Goal: Task Accomplishment & Management: Complete application form

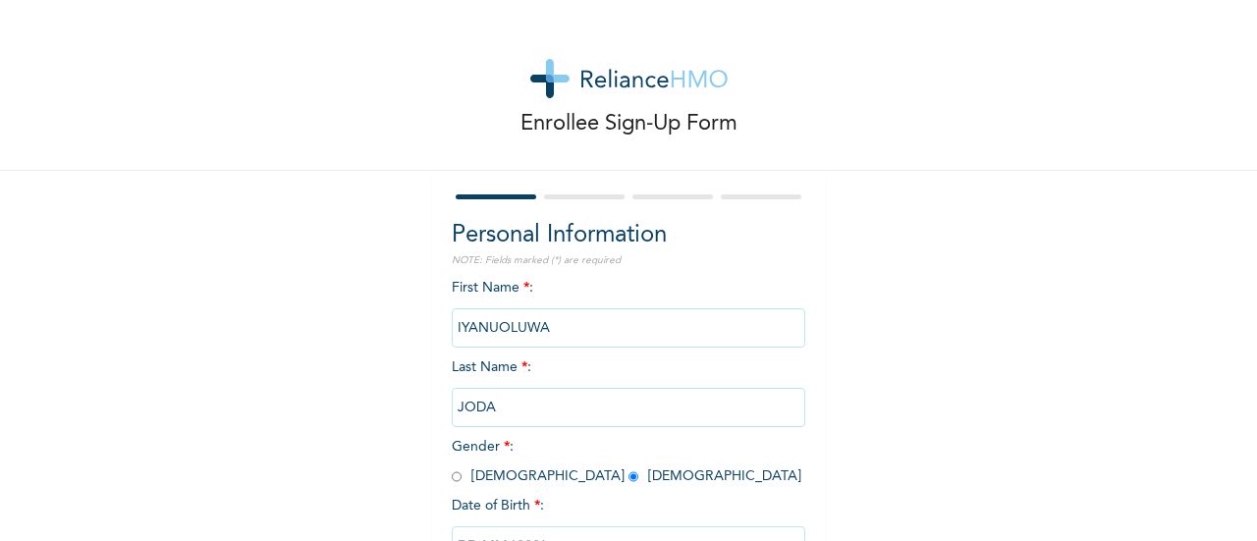
select select "8"
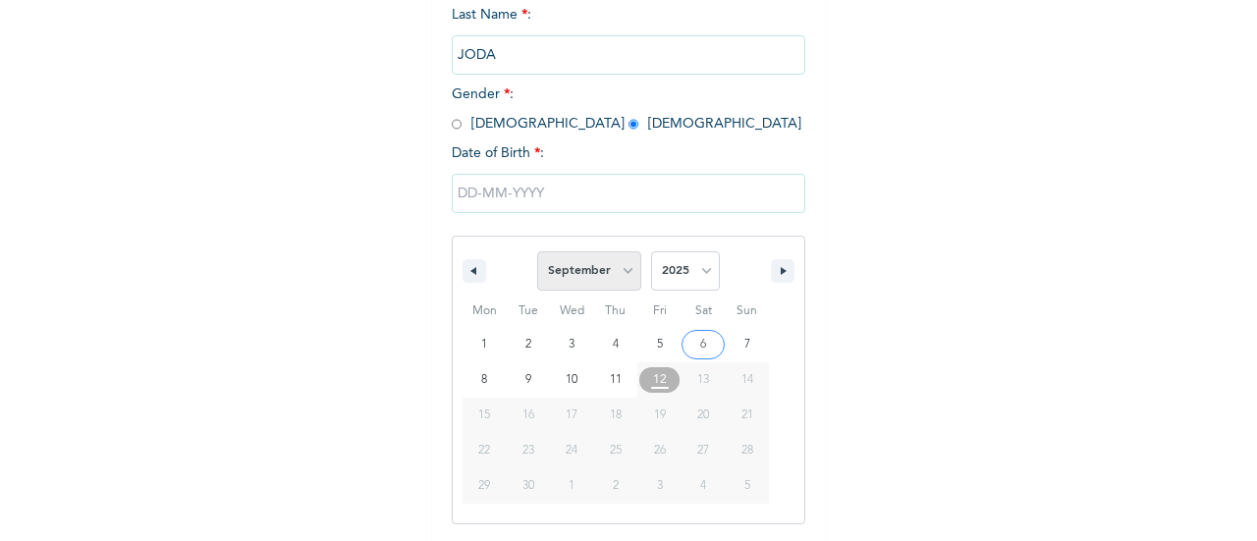
click at [597, 282] on select "January February March April May June July August September October November De…" at bounding box center [589, 270] width 104 height 39
click at [676, 280] on select "2025 2024 2023 2022 2021 2020 2019 2018 2017 2016 2015 2014 2013 2012 2011 2010…" at bounding box center [685, 270] width 69 height 39
select select "1995"
click at [651, 253] on select "2025 2024 2023 2022 2021 2020 2019 2018 2017 2016 2015 2014 2013 2012 2011 2010…" at bounding box center [685, 270] width 69 height 39
click at [571, 273] on select "January February March April May June July August September October November De…" at bounding box center [589, 270] width 104 height 39
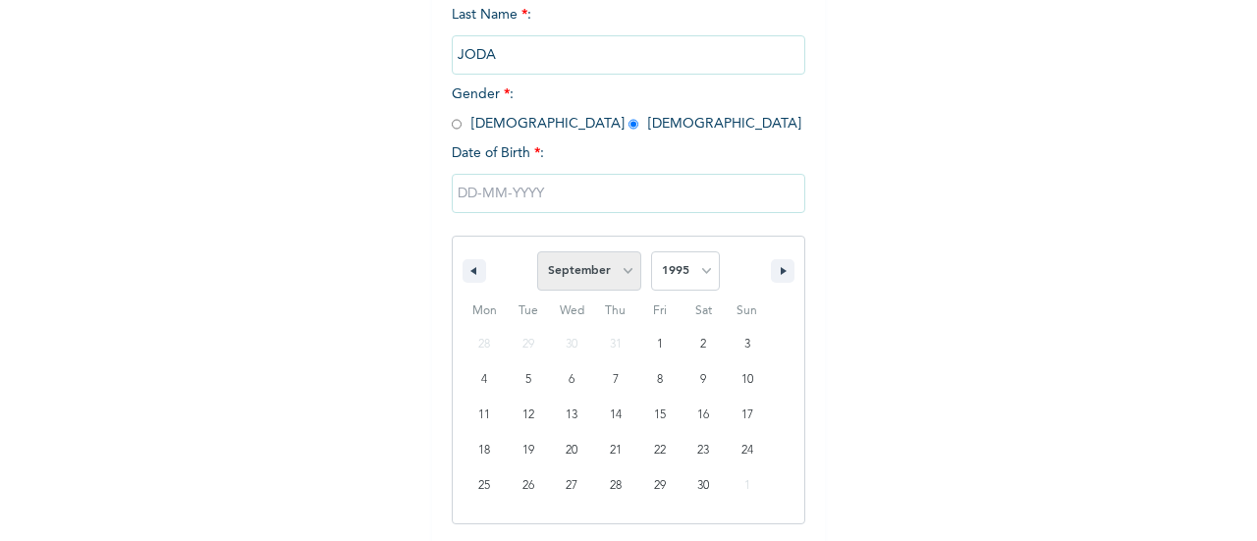
click at [537, 253] on select "January February March April May June July August September October November De…" at bounding box center [589, 270] width 104 height 39
type input "[DATE]"
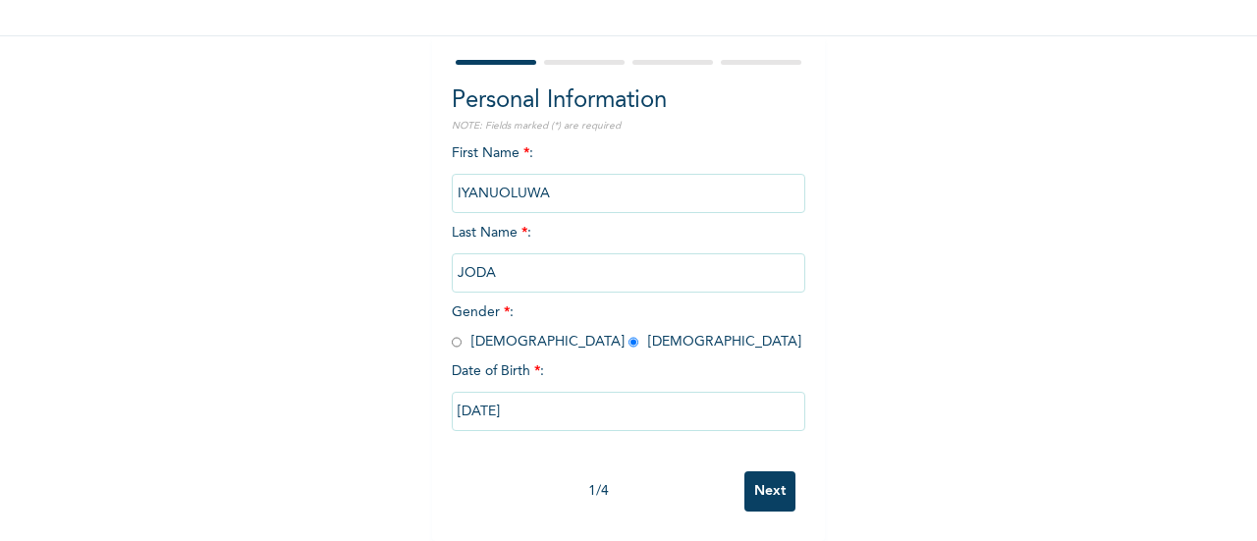
click at [762, 471] on input "Next" at bounding box center [769, 491] width 51 height 40
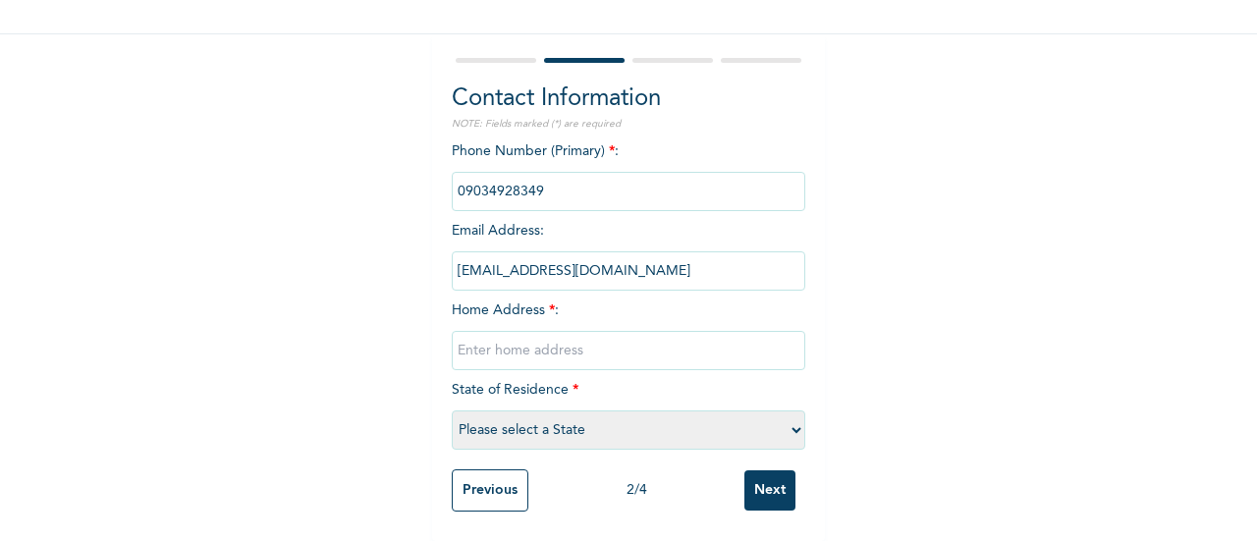
click at [489, 337] on input "text" at bounding box center [628, 350] width 353 height 39
type input "nil"
click at [552, 410] on select "Please select a State [PERSON_NAME] (FCT) [PERSON_NAME] Ibom [GEOGRAPHIC_DATA] …" at bounding box center [628, 429] width 353 height 39
select select "25"
click at [452, 410] on select "Please select a State [PERSON_NAME] (FCT) [PERSON_NAME] Ibom [GEOGRAPHIC_DATA] …" at bounding box center [628, 429] width 353 height 39
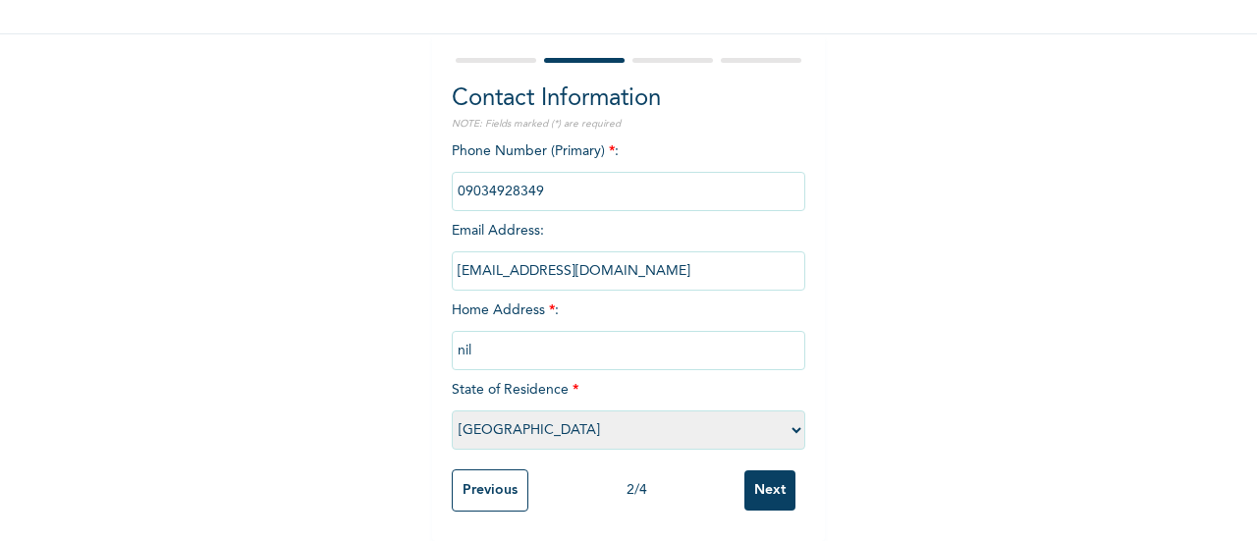
click at [755, 474] on input "Next" at bounding box center [769, 490] width 51 height 40
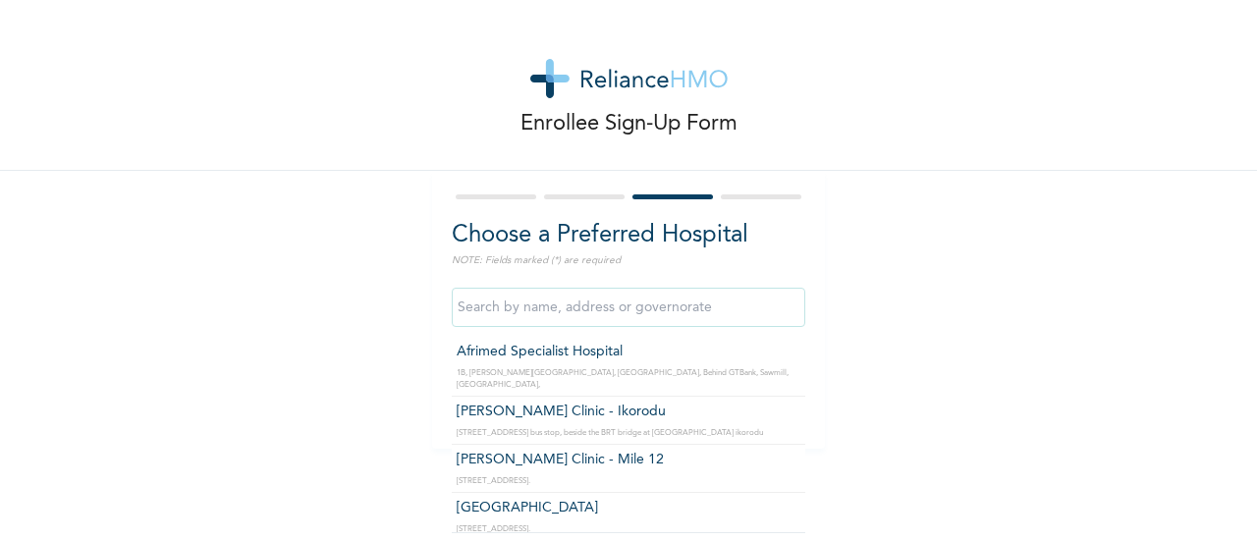
click at [596, 305] on input "text" at bounding box center [628, 307] width 353 height 39
type input "Afrimed Specialist Hospital"
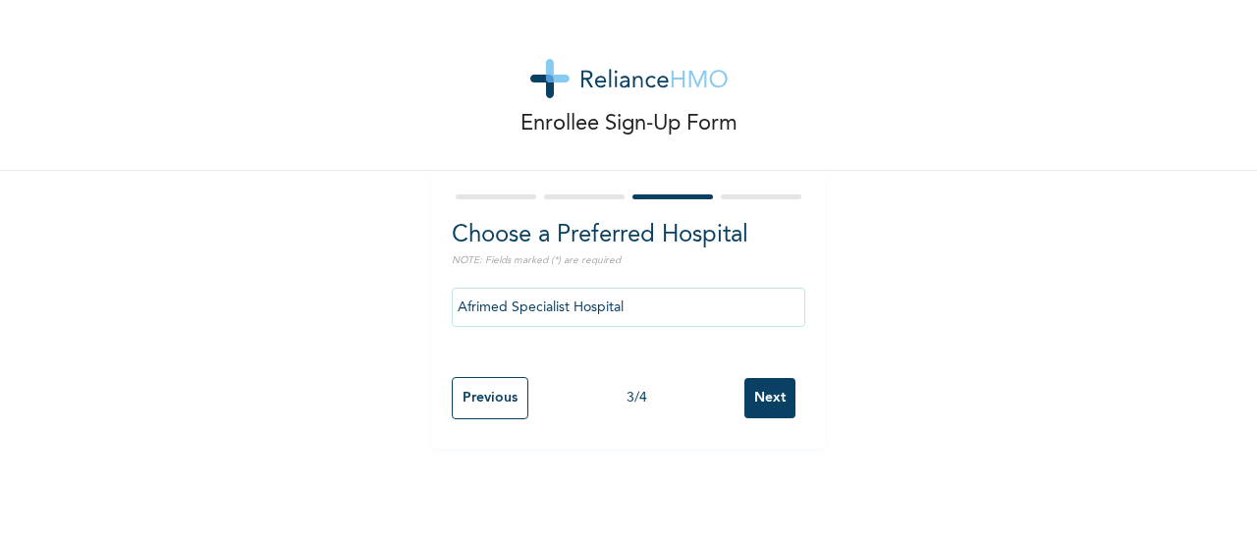
click at [766, 398] on input "Next" at bounding box center [769, 398] width 51 height 40
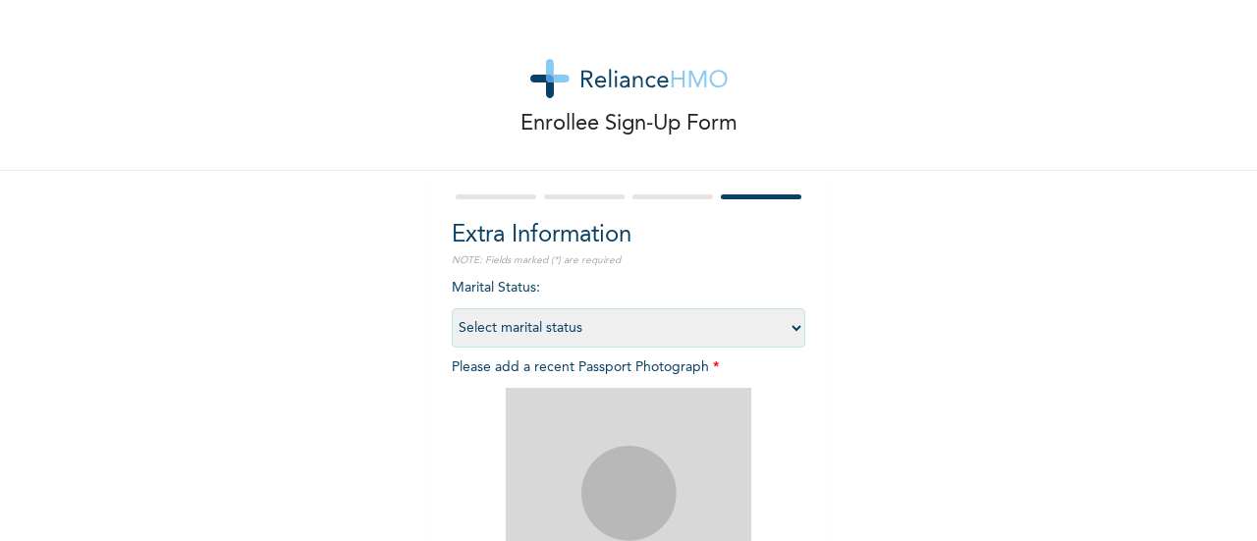
drag, startPoint x: 549, startPoint y: 343, endPoint x: 490, endPoint y: 384, distance: 71.9
click at [490, 384] on div "Marital Status : Select marital status [DEMOGRAPHIC_DATA] Married [DEMOGRAPHIC_…" at bounding box center [628, 521] width 353 height 486
select select "1"
click at [452, 308] on select "Select marital status [DEMOGRAPHIC_DATA] Married [DEMOGRAPHIC_DATA] Widow/[DEMO…" at bounding box center [628, 327] width 353 height 39
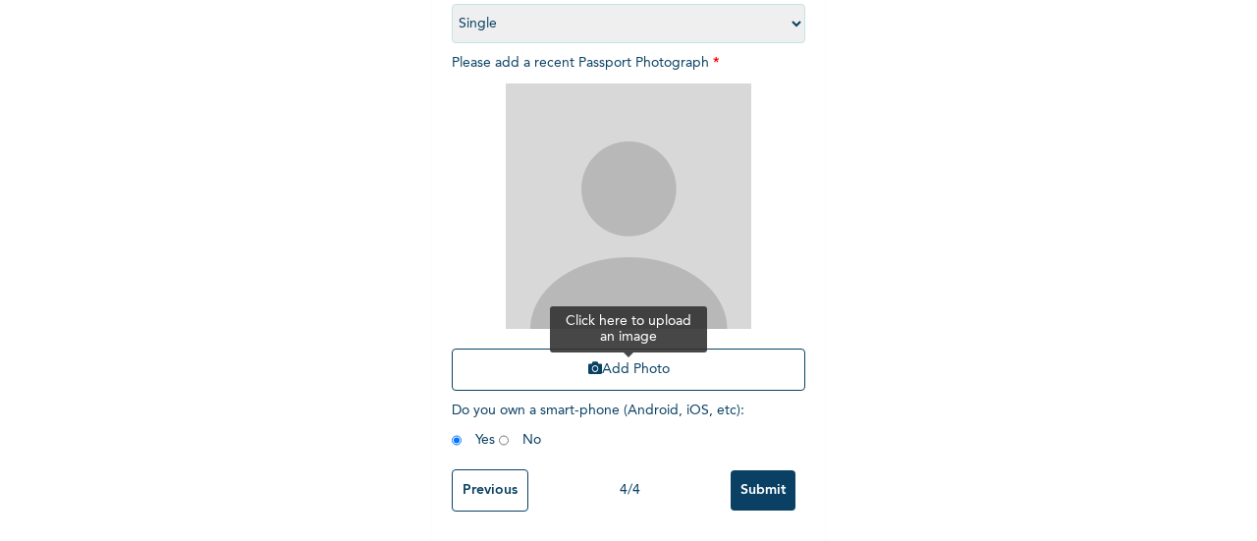
click at [642, 354] on button "Add Photo" at bounding box center [628, 370] width 353 height 42
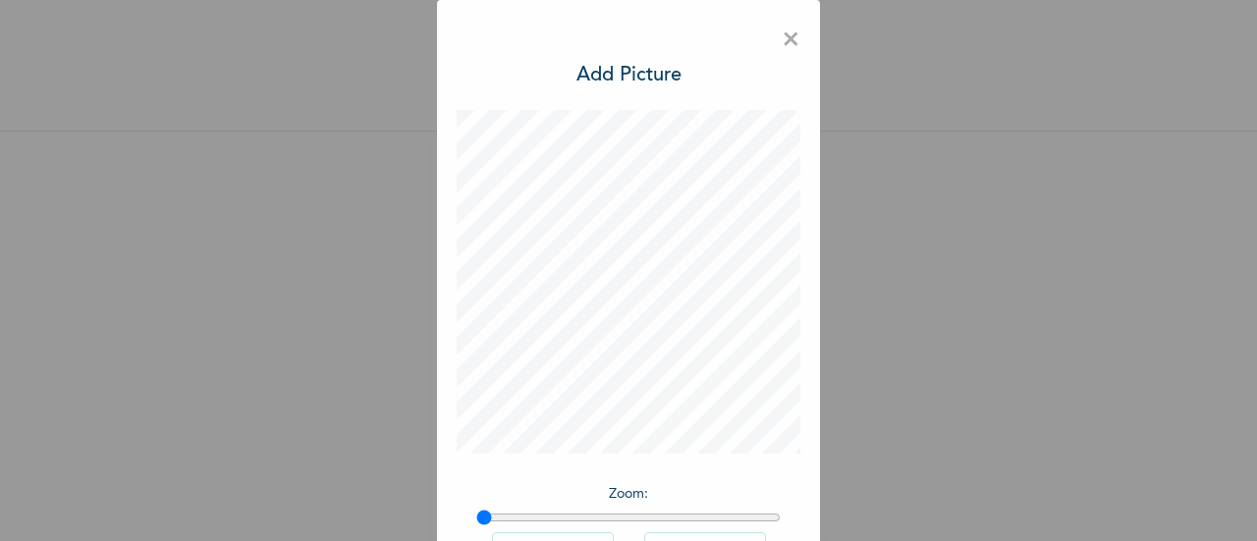
scroll to position [143, 0]
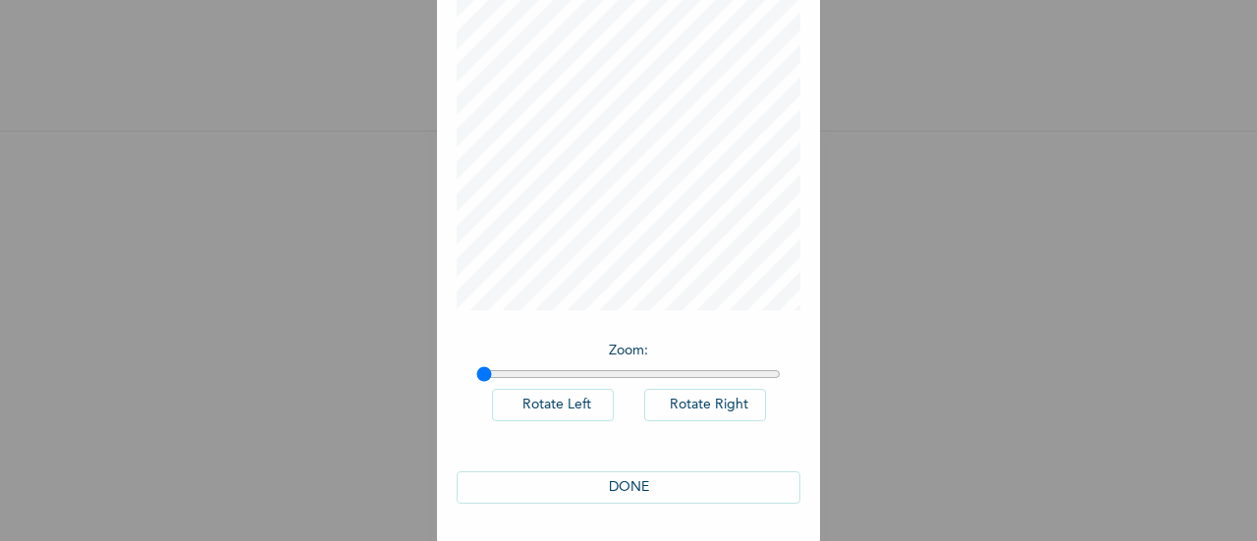
click at [618, 481] on button "DONE" at bounding box center [629, 487] width 344 height 32
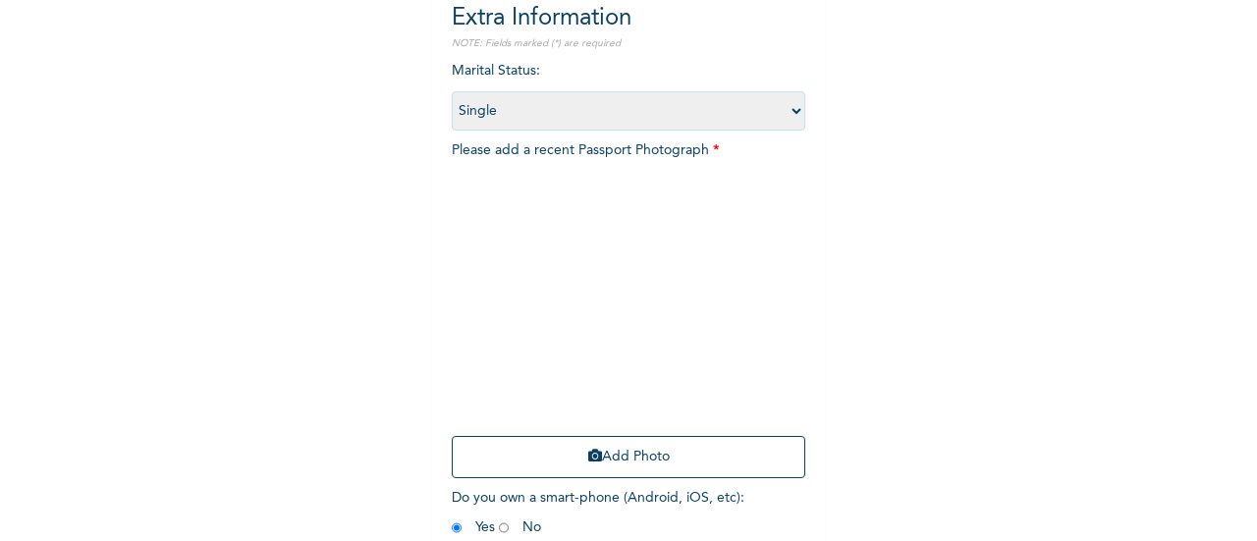
scroll to position [320, 0]
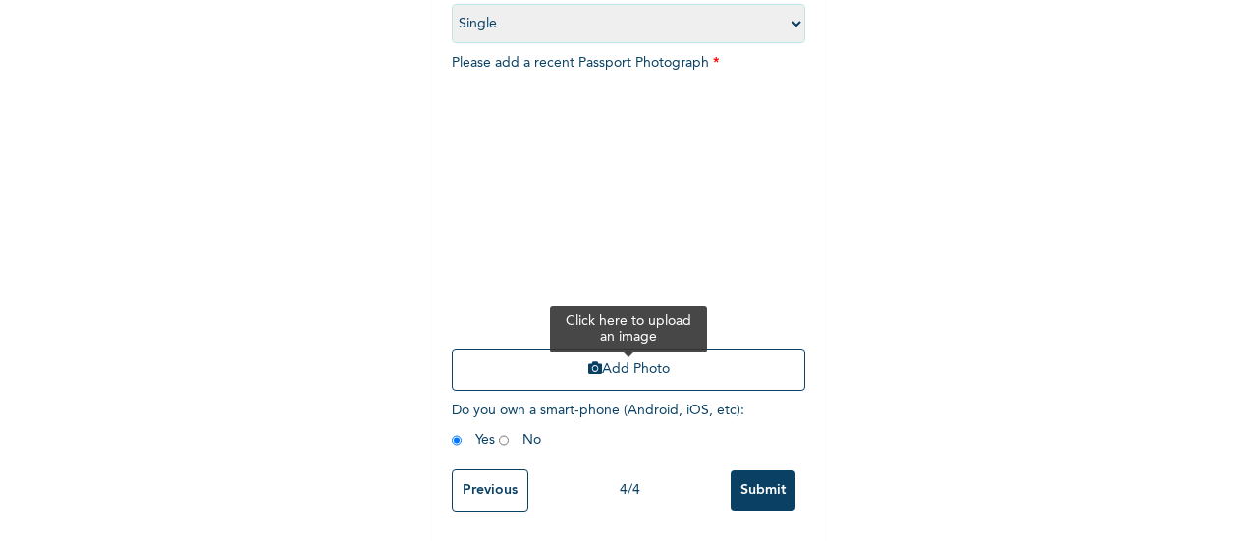
click at [639, 370] on button "Add Photo" at bounding box center [628, 370] width 353 height 42
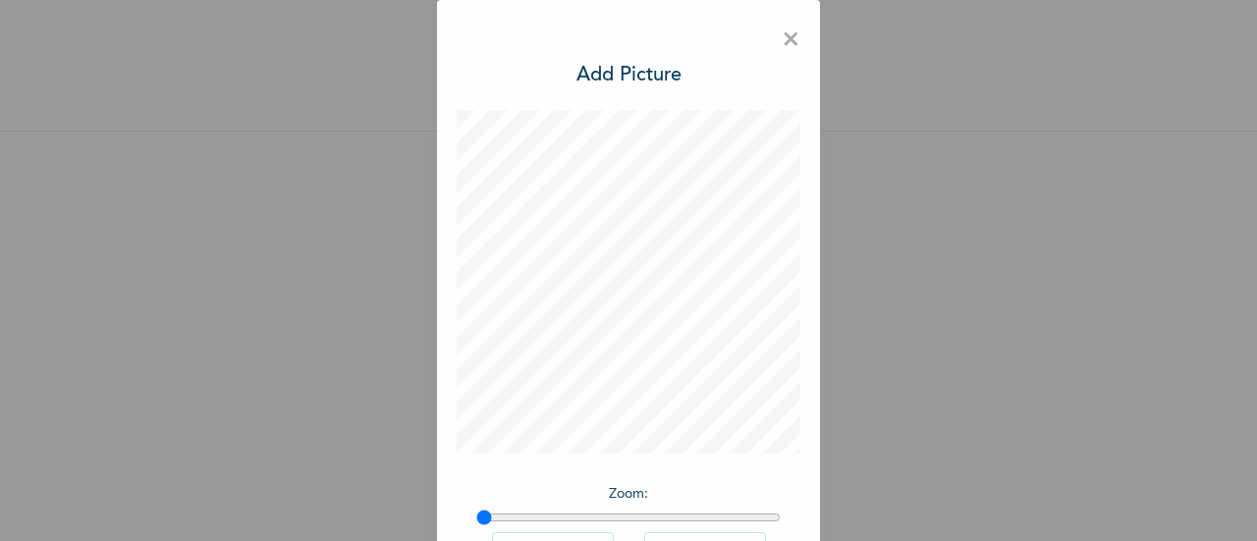
scroll to position [143, 0]
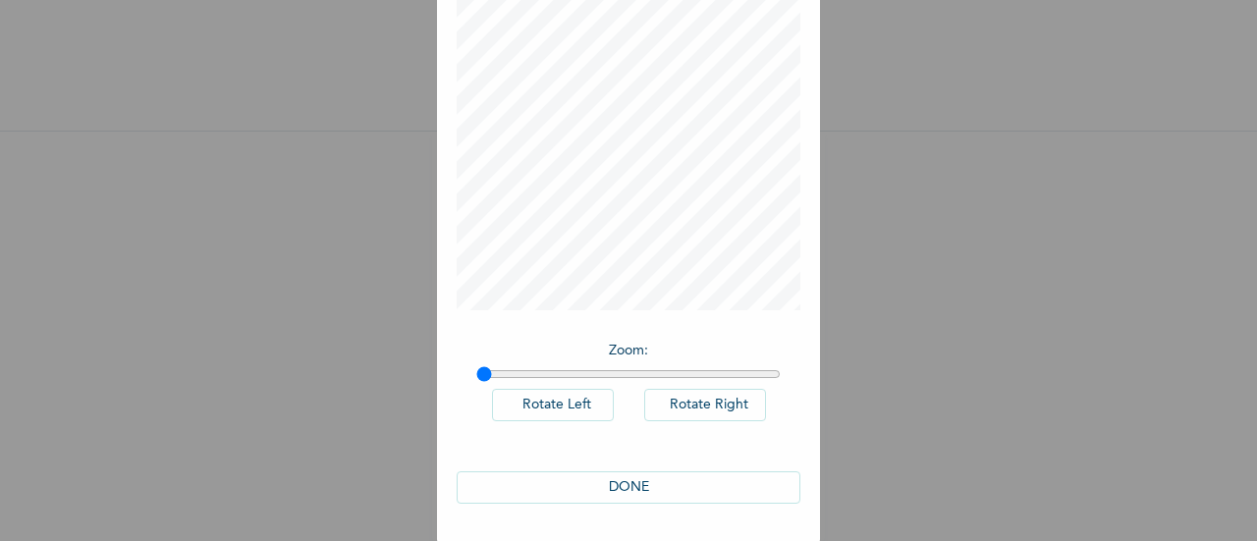
click at [626, 486] on button "DONE" at bounding box center [629, 487] width 344 height 32
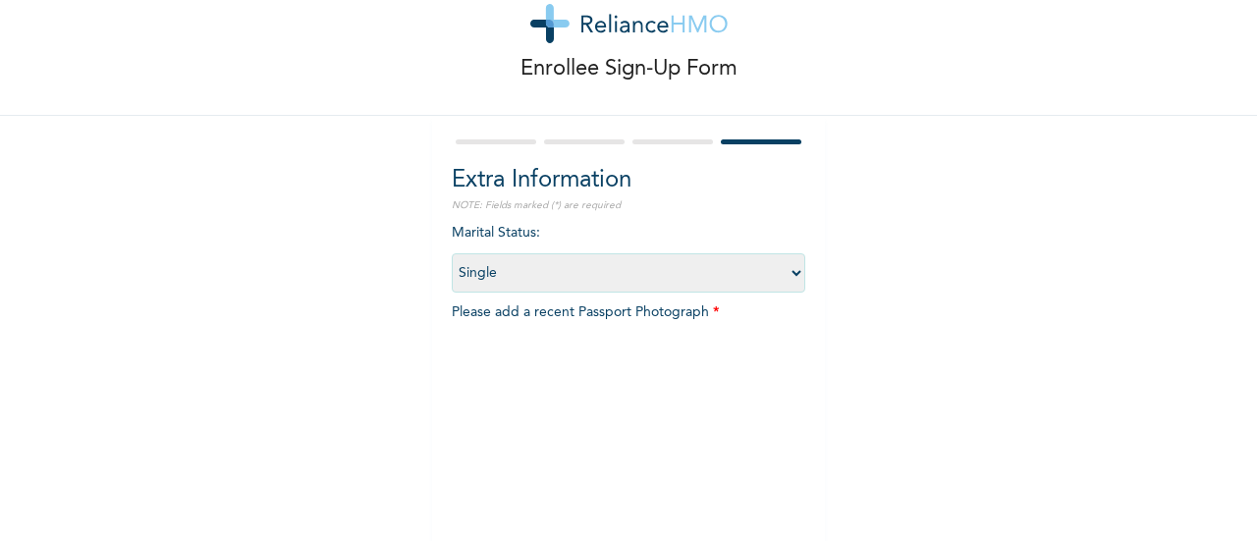
scroll to position [320, 0]
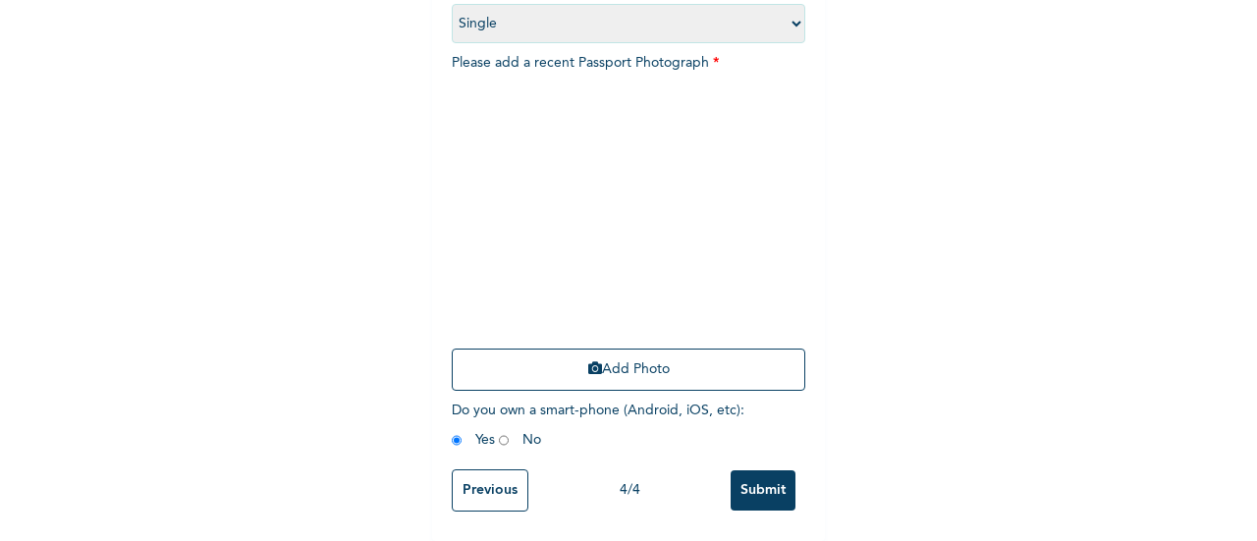
click at [750, 473] on input "Submit" at bounding box center [762, 490] width 65 height 40
